Goal: Use online tool/utility

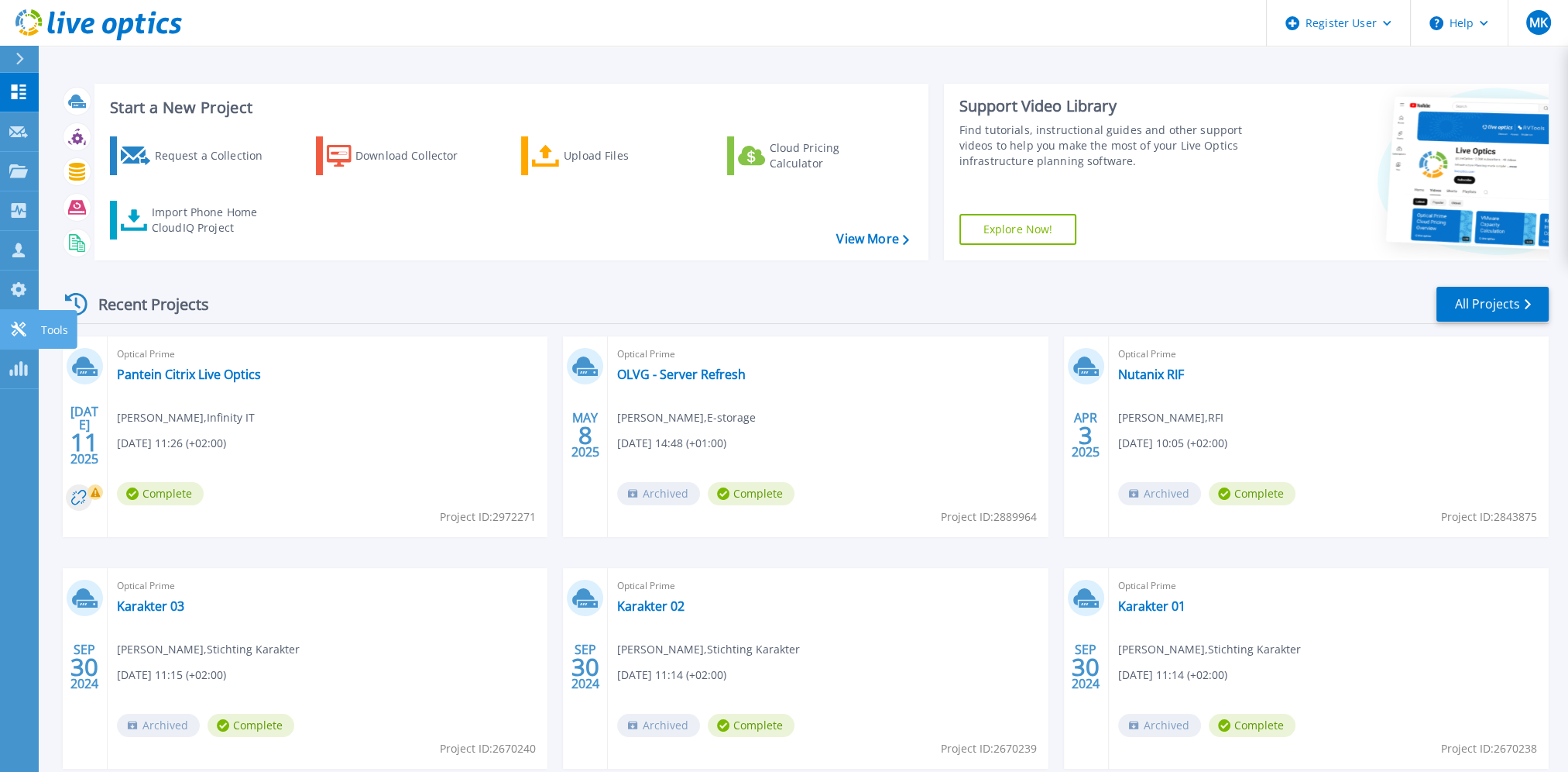
click at [62, 327] on p "Tools" at bounding box center [55, 330] width 27 height 40
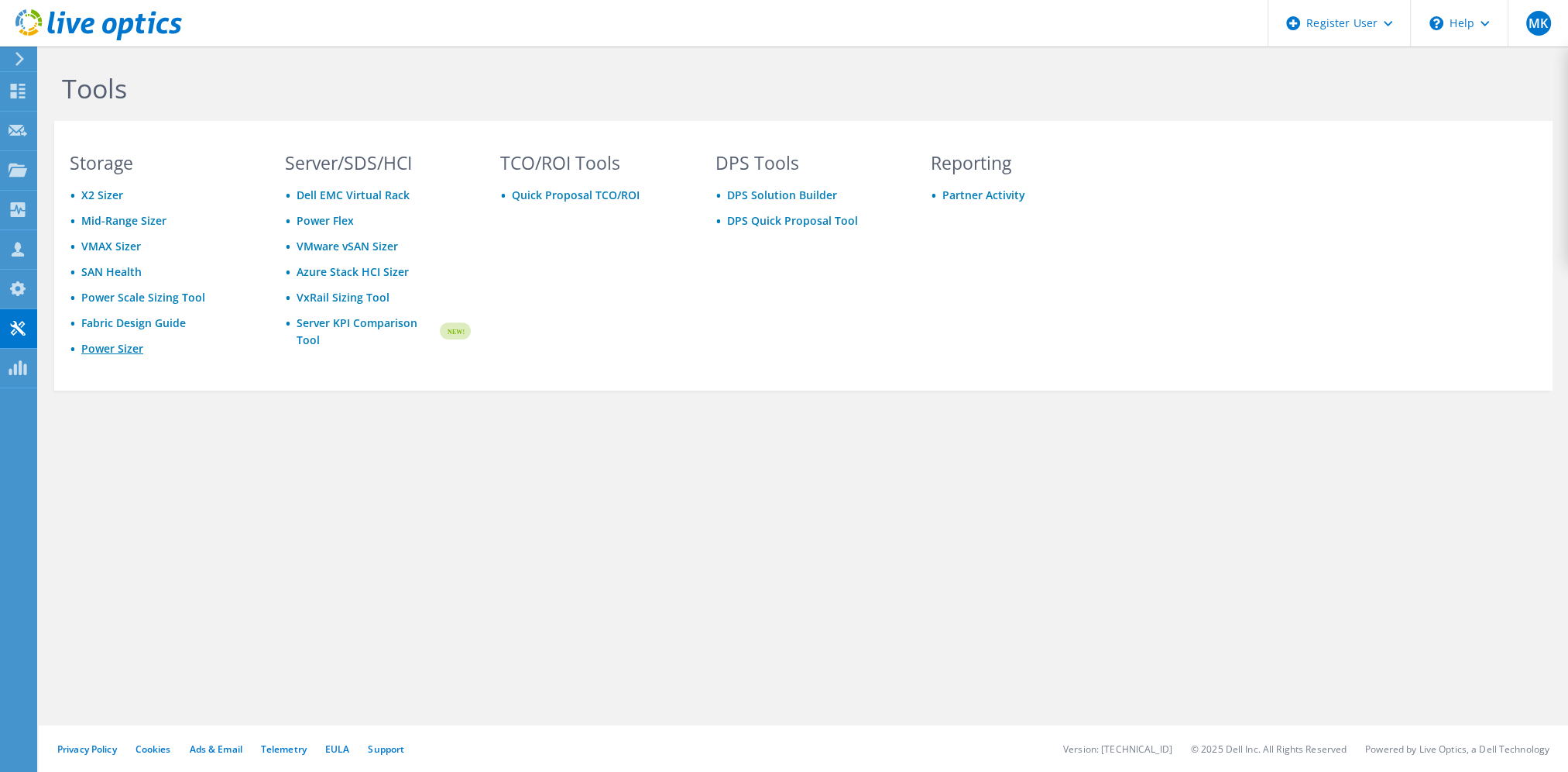
click at [124, 346] on link "Power Sizer" at bounding box center [111, 348] width 62 height 14
click at [342, 294] on link "VxRail Sizing Tool" at bounding box center [343, 297] width 93 height 14
